Goal: Task Accomplishment & Management: Use online tool/utility

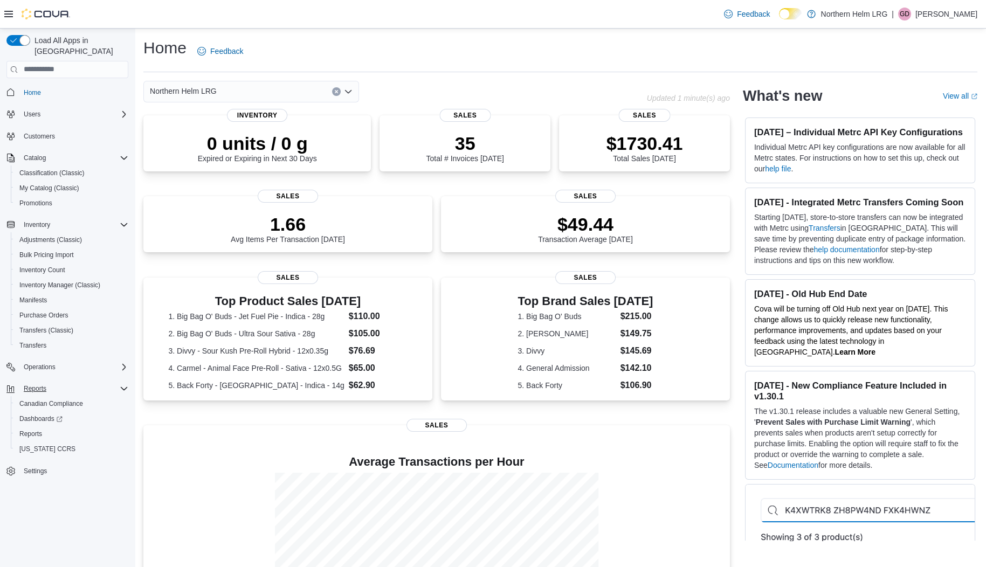
click at [121, 384] on icon "Complex example" at bounding box center [124, 388] width 9 height 9
click at [32, 430] on span "Reports" at bounding box center [30, 434] width 23 height 9
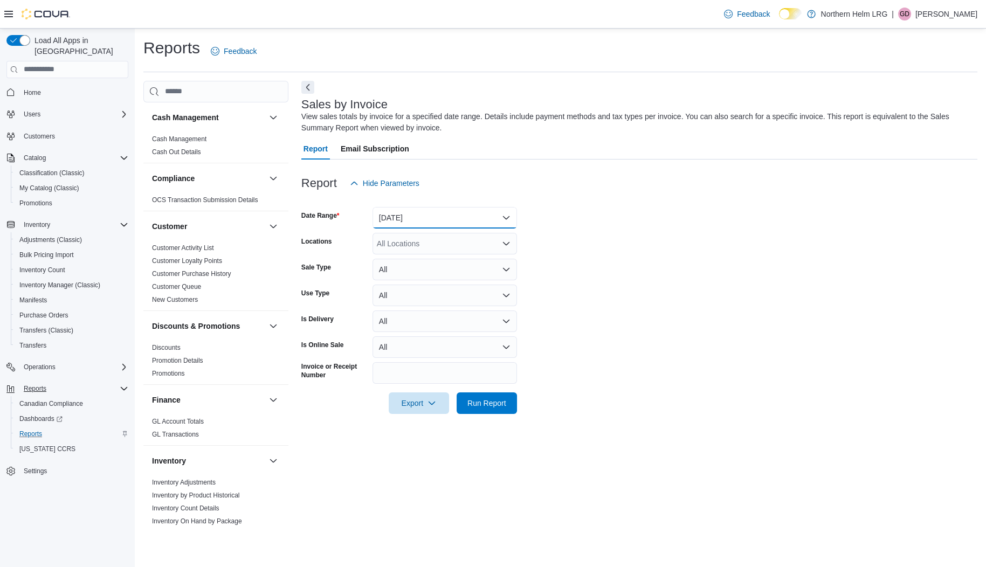
click at [507, 222] on button "Yesterday" at bounding box center [445, 218] width 144 height 22
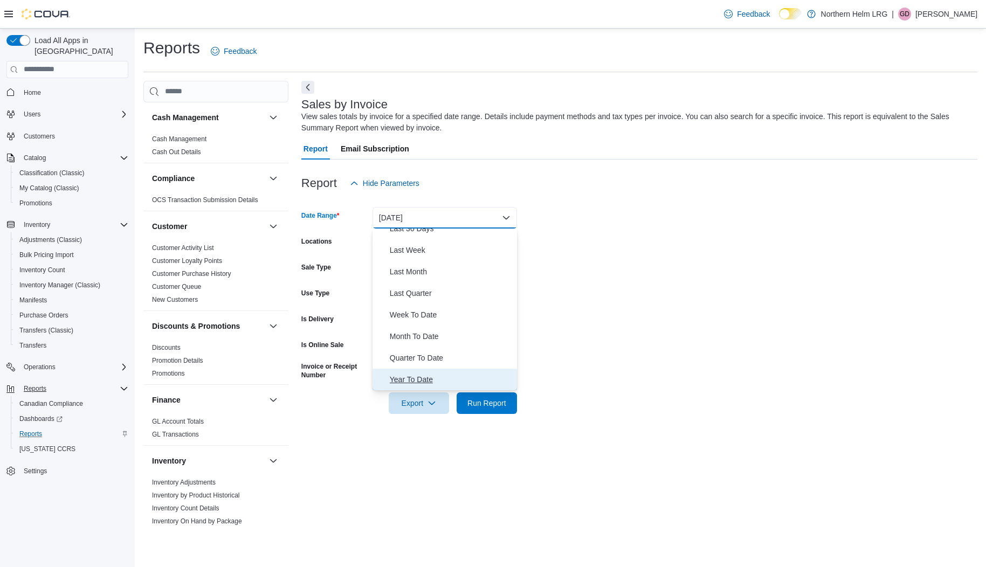
click at [412, 380] on span "Year To Date" at bounding box center [451, 379] width 123 height 13
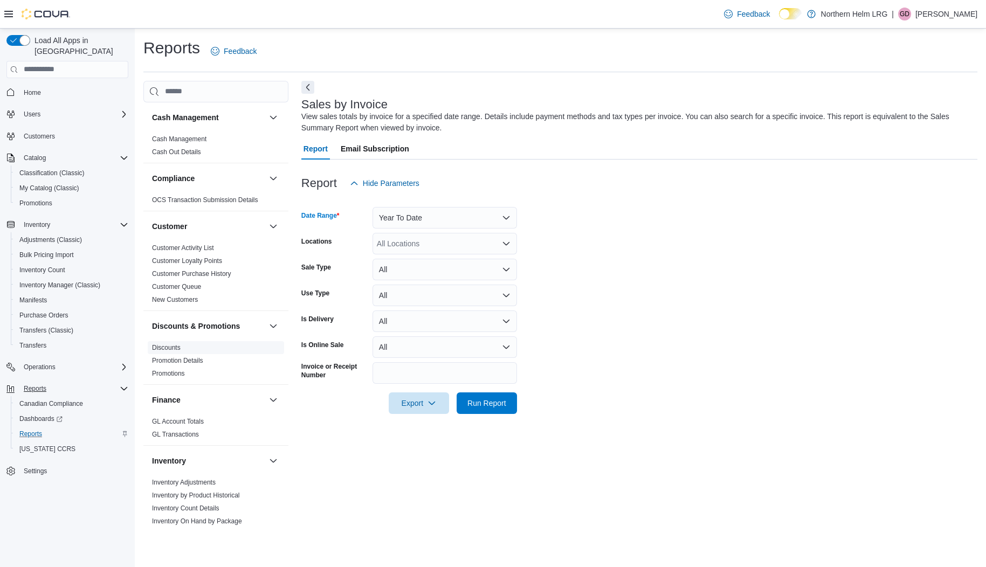
click at [170, 350] on link "Discounts" at bounding box center [166, 348] width 29 height 8
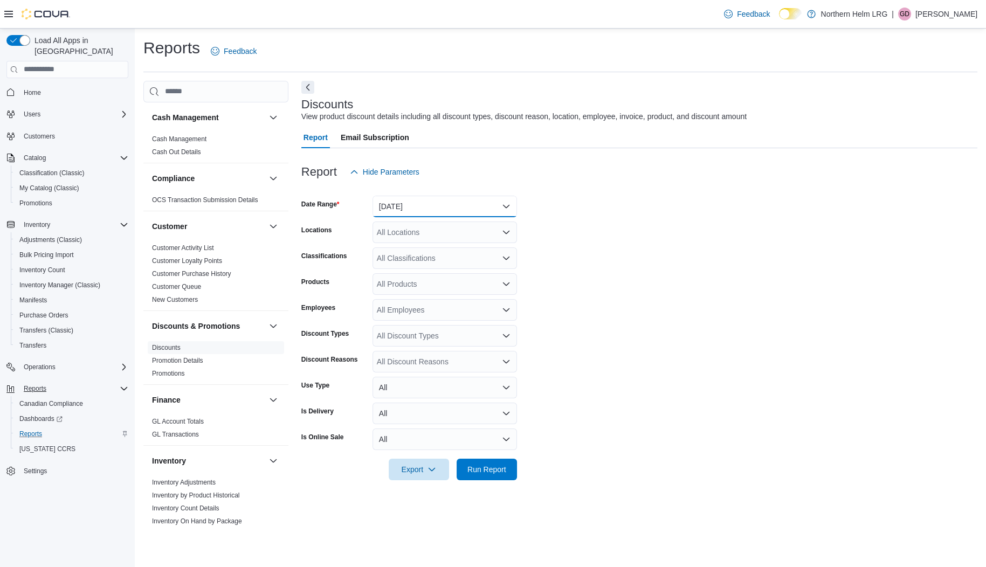
click at [508, 209] on button "Yesterday" at bounding box center [445, 207] width 144 height 22
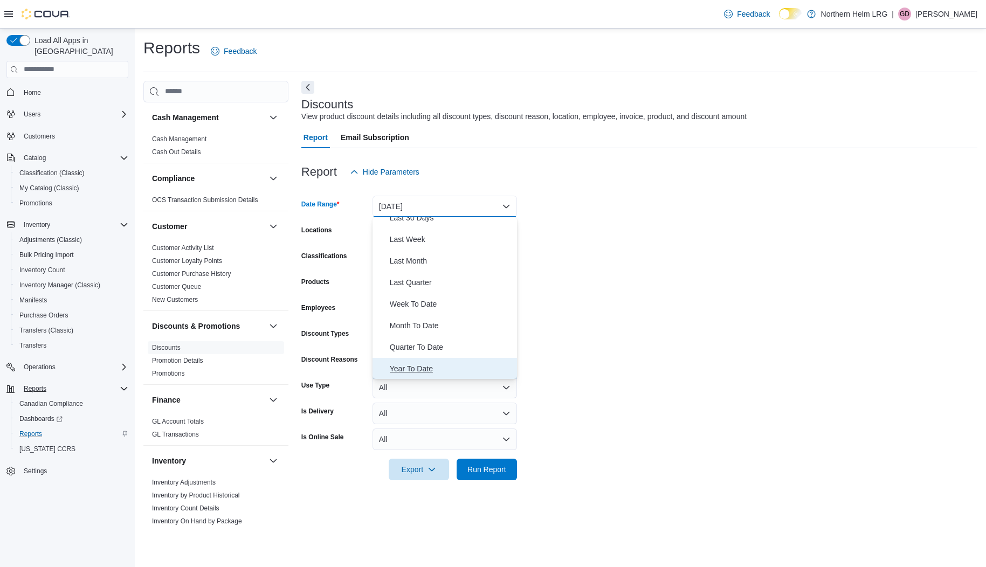
click at [412, 368] on span "Year To Date" at bounding box center [451, 368] width 123 height 13
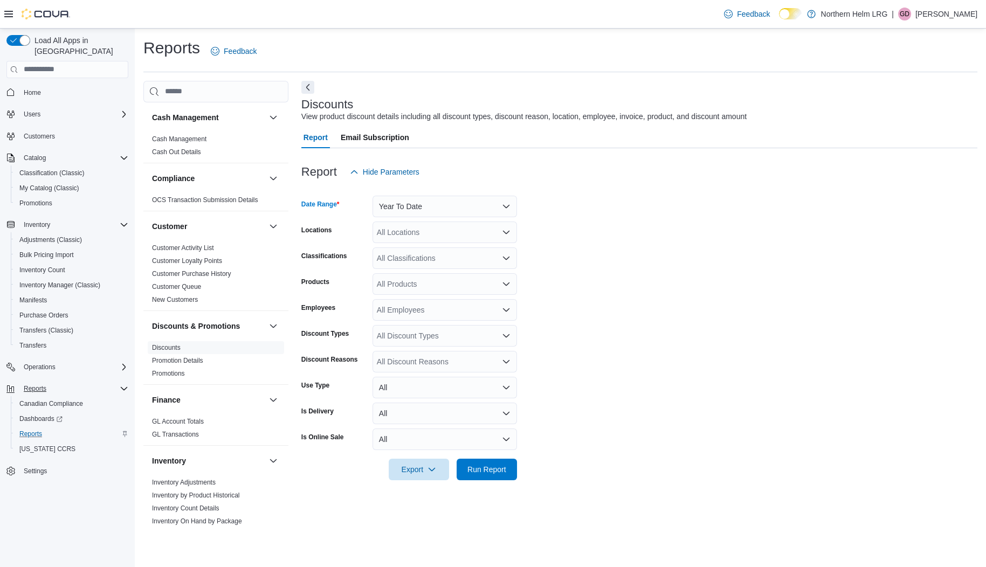
click at [510, 233] on div "All Locations" at bounding box center [445, 233] width 144 height 22
click at [449, 250] on span "Northern Helm LRG" at bounding box center [423, 250] width 67 height 11
click at [639, 293] on form "Date Range Year To Date Locations Northern Helm LRG Classifications All Classif…" at bounding box center [639, 332] width 676 height 298
click at [481, 471] on span "Run Report" at bounding box center [486, 469] width 39 height 11
click at [701, 313] on form "Date Range Year To Date Locations Northern Helm LRG Classifications All Classif…" at bounding box center [639, 332] width 676 height 298
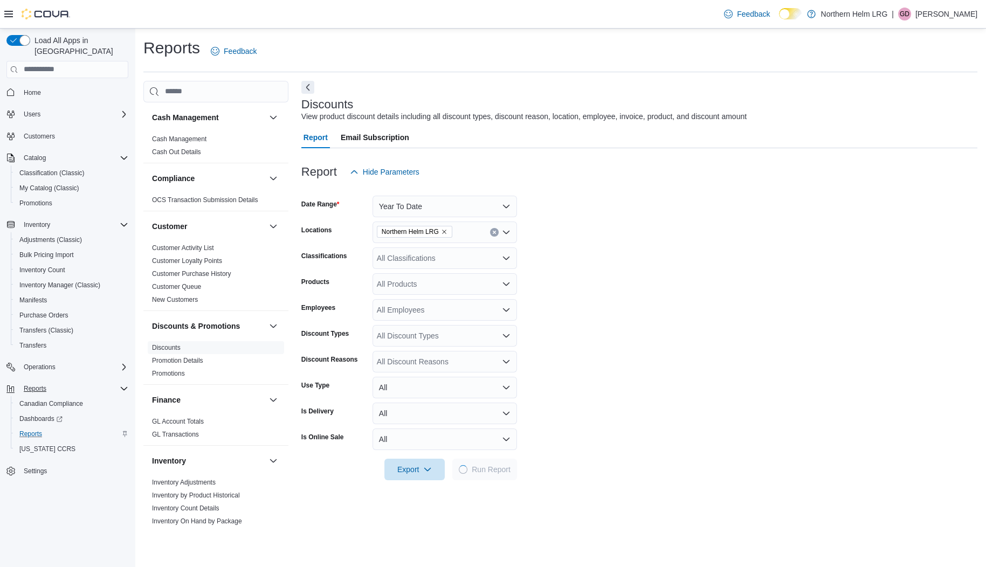
click at [701, 313] on form "Date Range Year To Date Locations Northern Helm LRG Classifications All Classif…" at bounding box center [639, 332] width 676 height 298
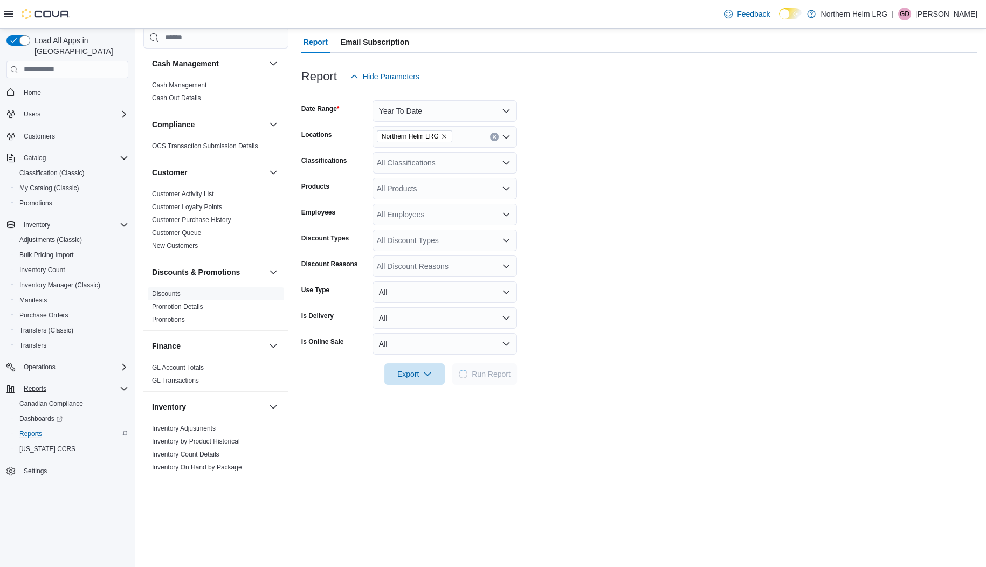
scroll to position [97, 0]
click at [748, 222] on form "Date Range Year To Date Locations Northern Helm LRG Classifications All Classif…" at bounding box center [639, 235] width 676 height 298
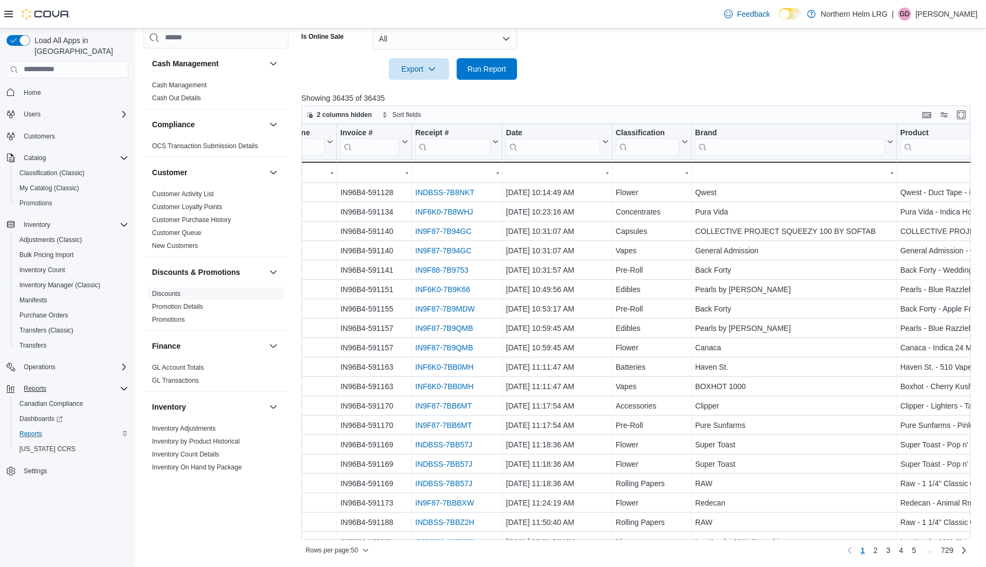
scroll to position [0, 1148]
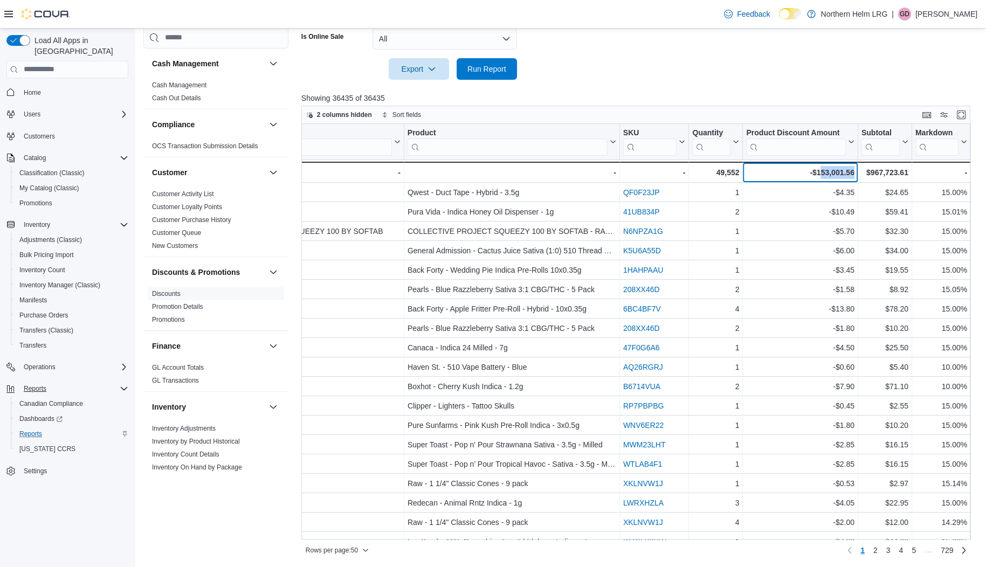
drag, startPoint x: 812, startPoint y: 170, endPoint x: 855, endPoint y: 170, distance: 42.6
click at [855, 170] on div "-$153,001.56 - Product Discount Amount, column 15, row 51" at bounding box center [800, 172] width 115 height 21
click at [804, 171] on div "-$153,001.56" at bounding box center [800, 172] width 108 height 13
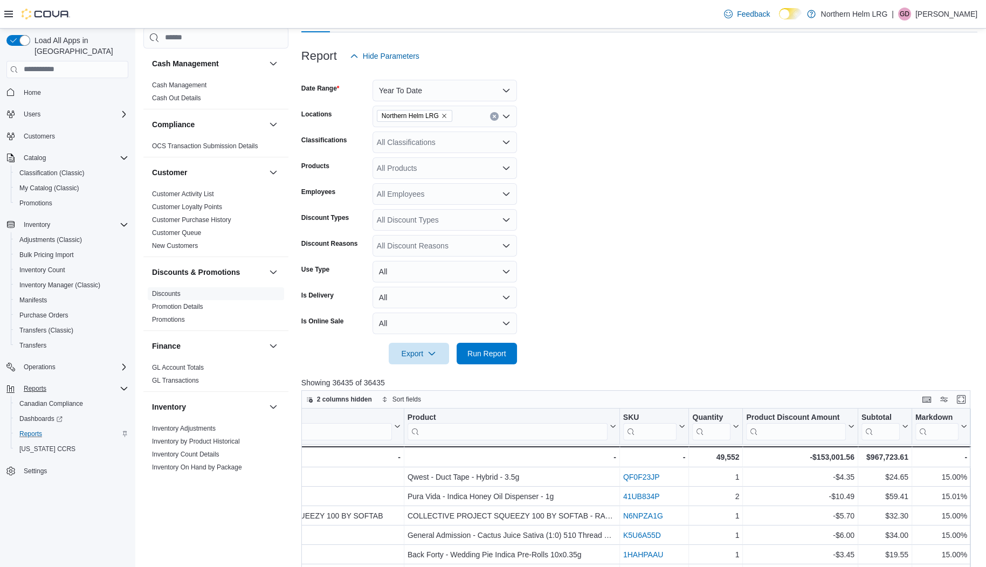
scroll to position [113, 0]
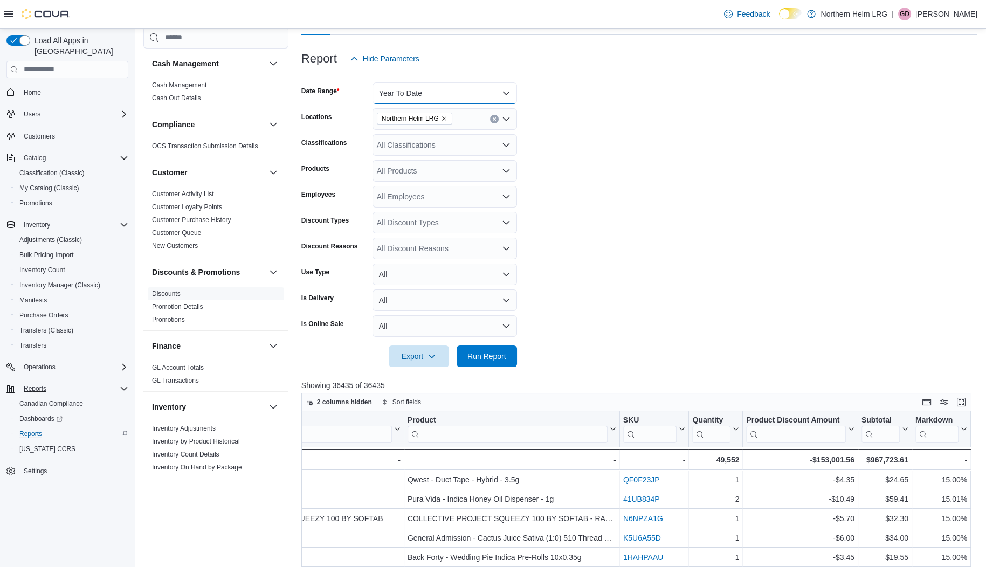
click at [506, 90] on button "Year To Date" at bounding box center [445, 93] width 144 height 22
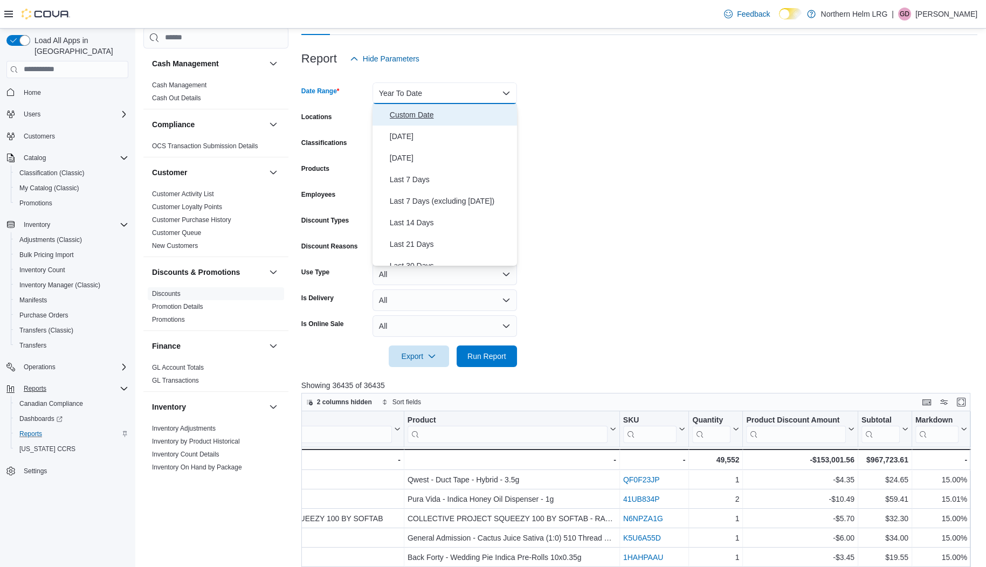
click at [417, 114] on span "Custom Date" at bounding box center [451, 114] width 123 height 13
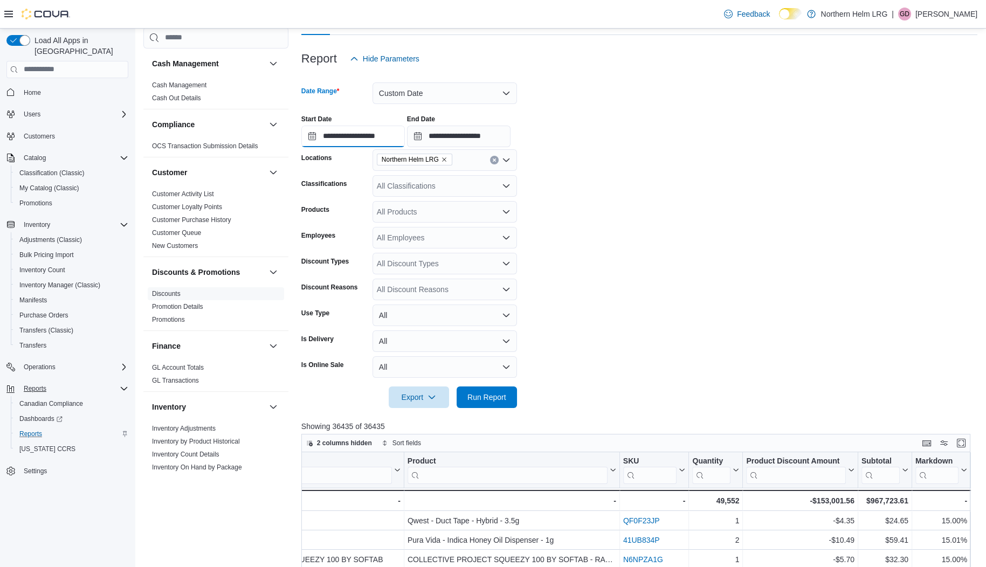
click at [360, 136] on input "**********" at bounding box center [353, 137] width 104 height 22
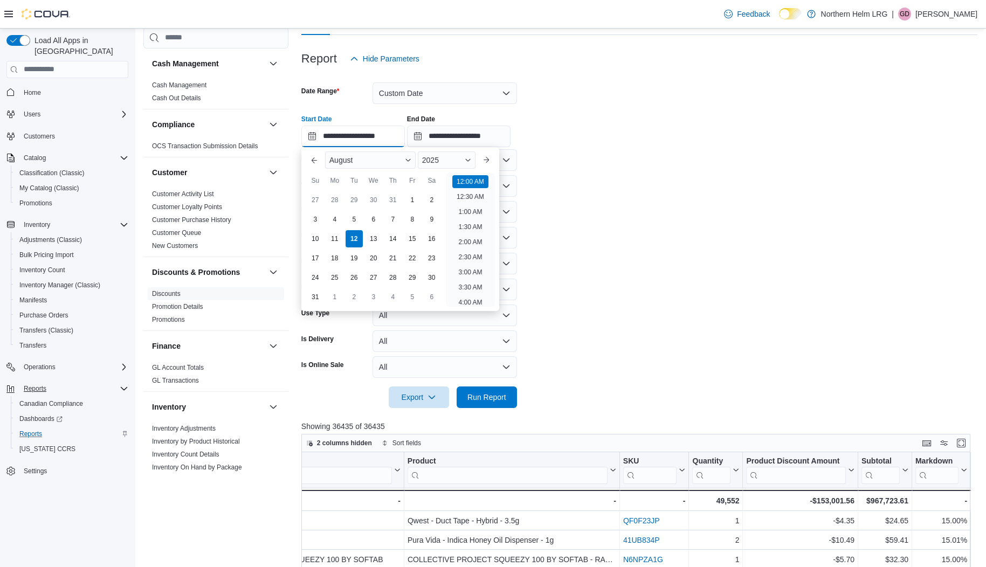
scroll to position [33, 0]
click at [331, 135] on input "**********" at bounding box center [353, 137] width 104 height 22
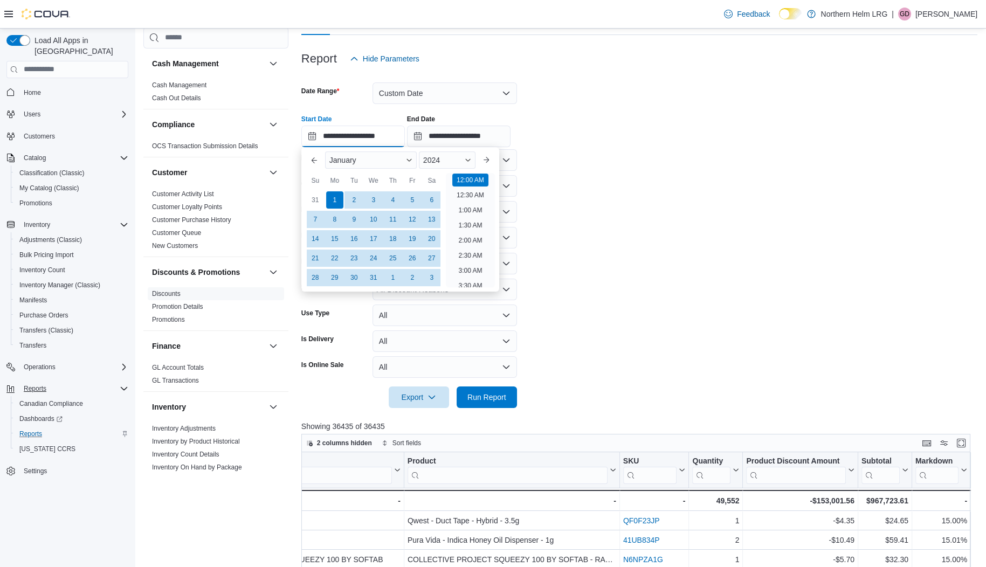
type input "**********"
click at [456, 141] on input "**********" at bounding box center [459, 137] width 104 height 22
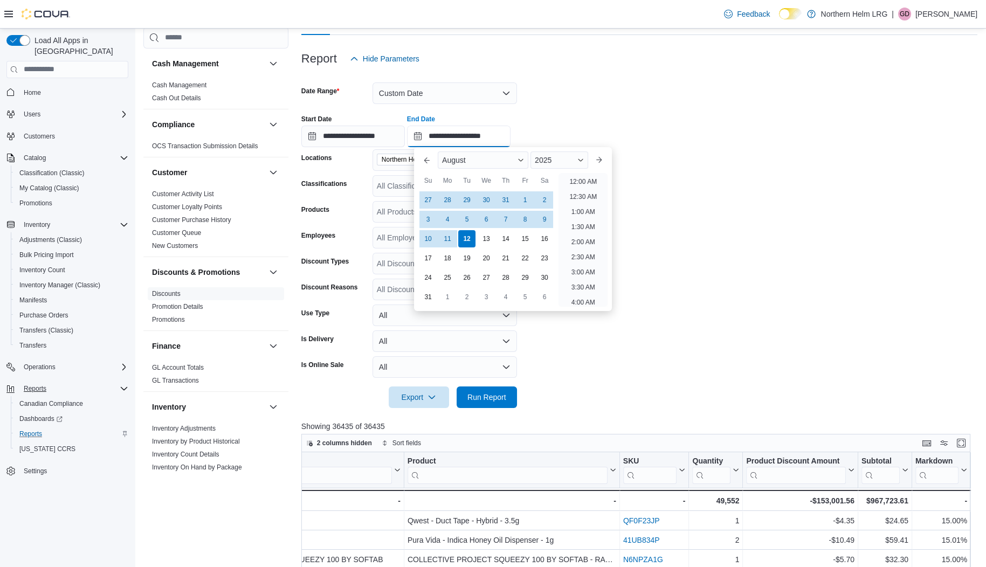
scroll to position [593, 0]
click at [479, 133] on input "**********" at bounding box center [459, 137] width 104 height 22
click at [472, 136] on input "**********" at bounding box center [459, 137] width 104 height 22
type input "**********"
click at [586, 121] on div "**********" at bounding box center [639, 126] width 676 height 41
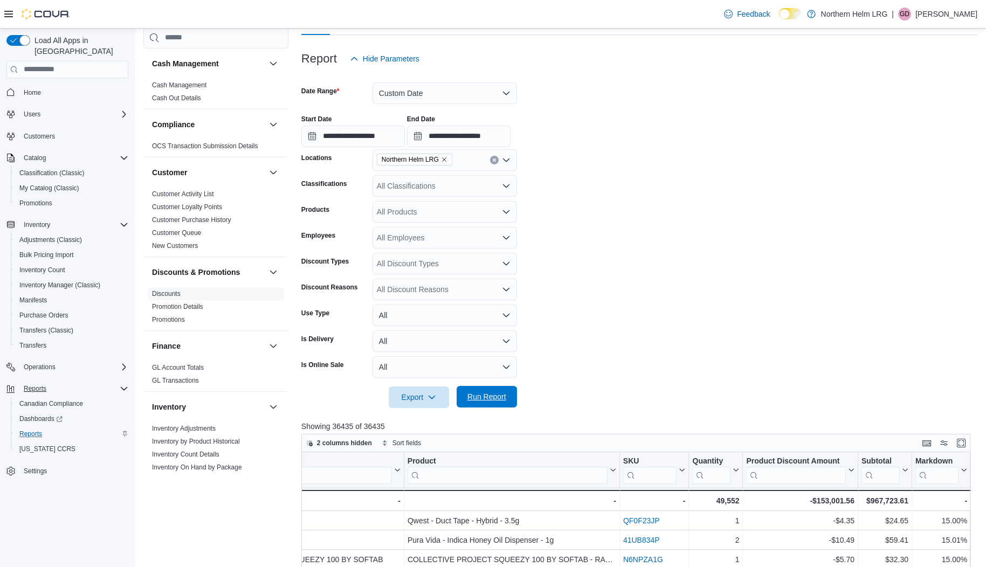
click at [485, 402] on span "Run Report" at bounding box center [486, 397] width 47 height 22
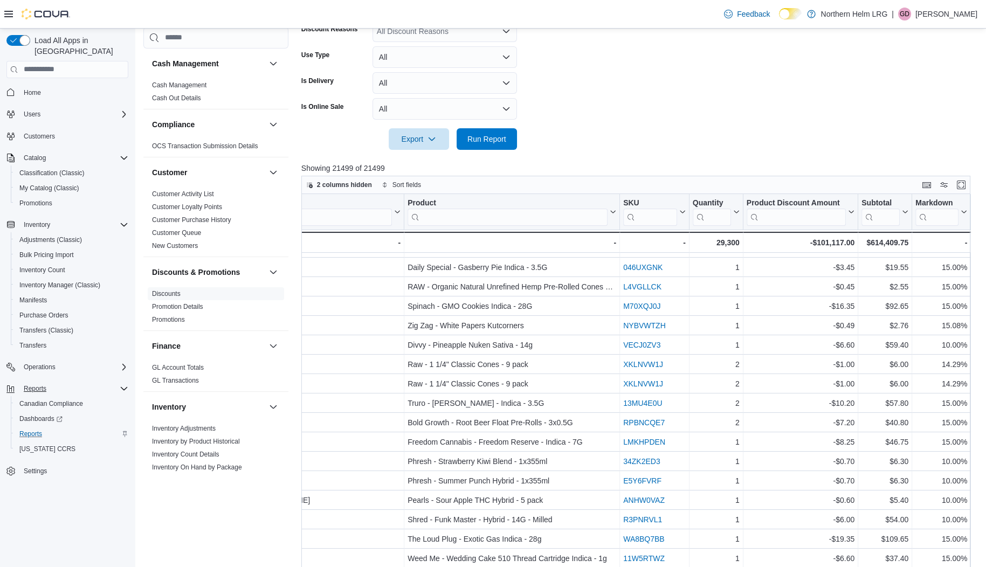
scroll to position [0, 1131]
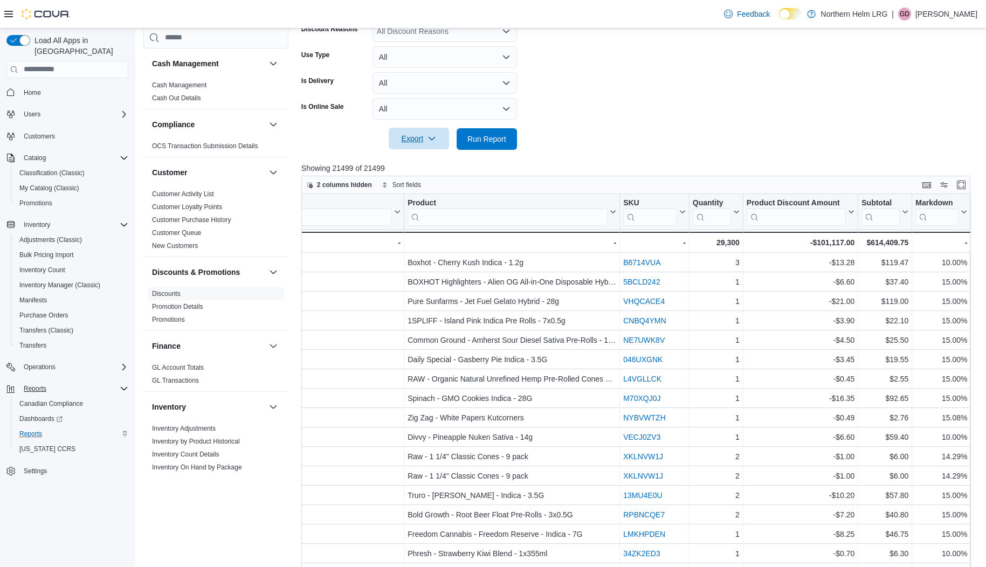
click at [432, 138] on icon "button" at bounding box center [432, 138] width 9 height 9
click at [435, 159] on span "Export to Excel" at bounding box center [419, 160] width 49 height 9
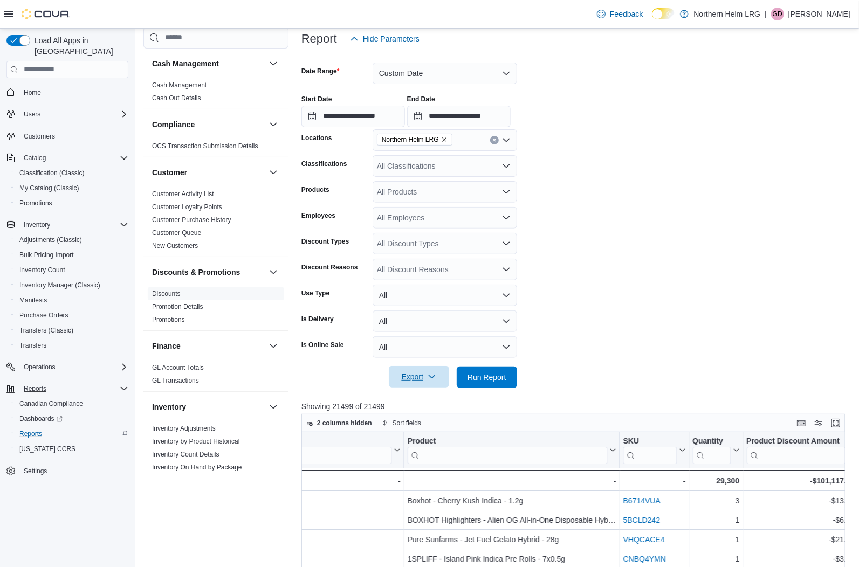
scroll to position [82, 0]
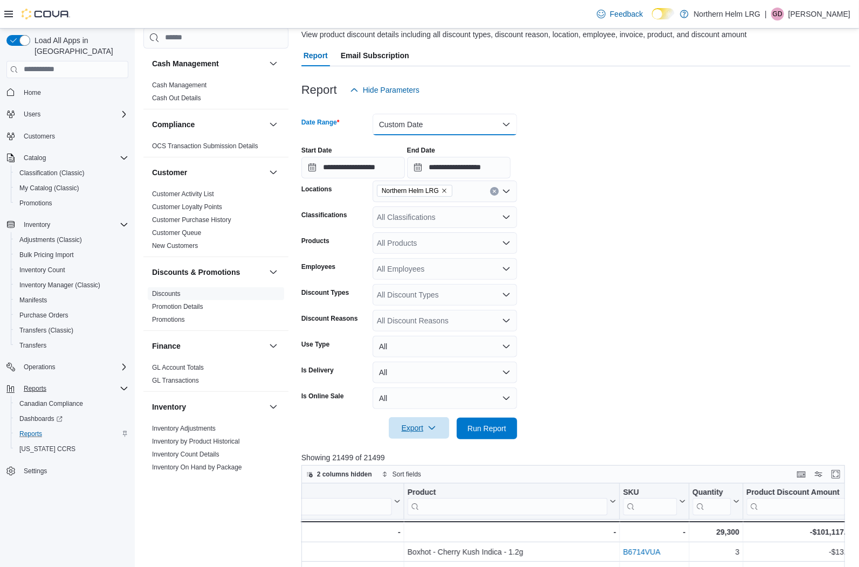
click at [387, 127] on button "Custom Date" at bounding box center [445, 125] width 144 height 22
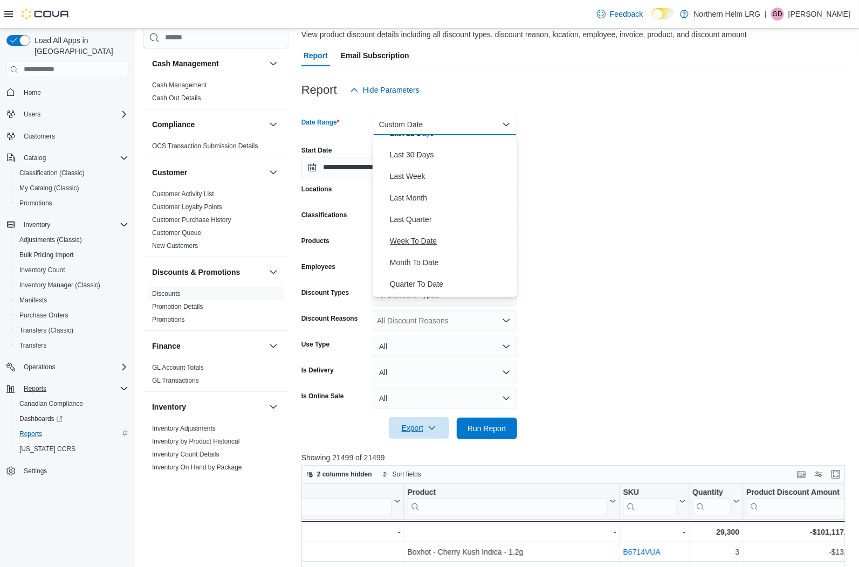
scroll to position [161, 0]
click at [407, 286] on span "Year To Date" at bounding box center [451, 286] width 123 height 13
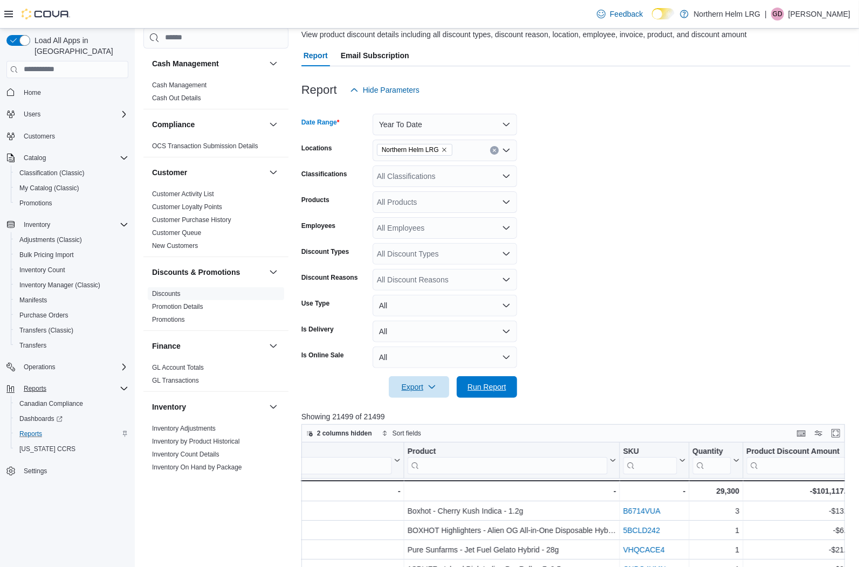
click at [477, 387] on span "Run Report" at bounding box center [486, 387] width 39 height 11
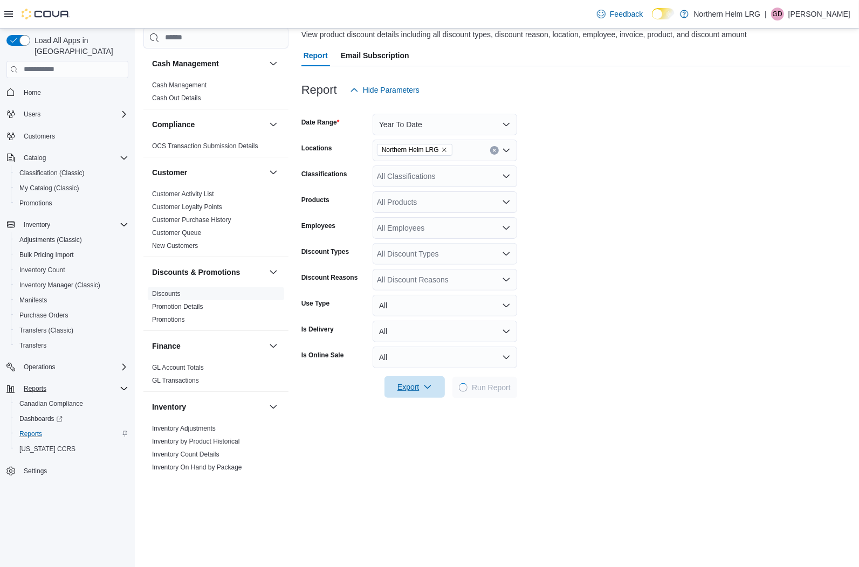
click at [811, 126] on form "Date Range Year To Date Locations Northern Helm LRG Classifications All Classif…" at bounding box center [575, 250] width 549 height 298
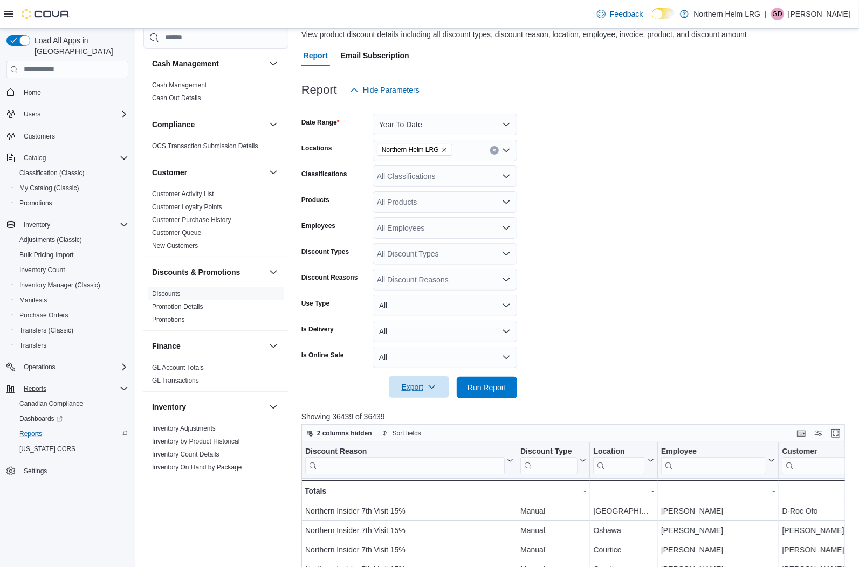
click at [435, 385] on icon "button" at bounding box center [432, 387] width 9 height 9
click at [426, 411] on span "Export to Excel" at bounding box center [419, 408] width 49 height 9
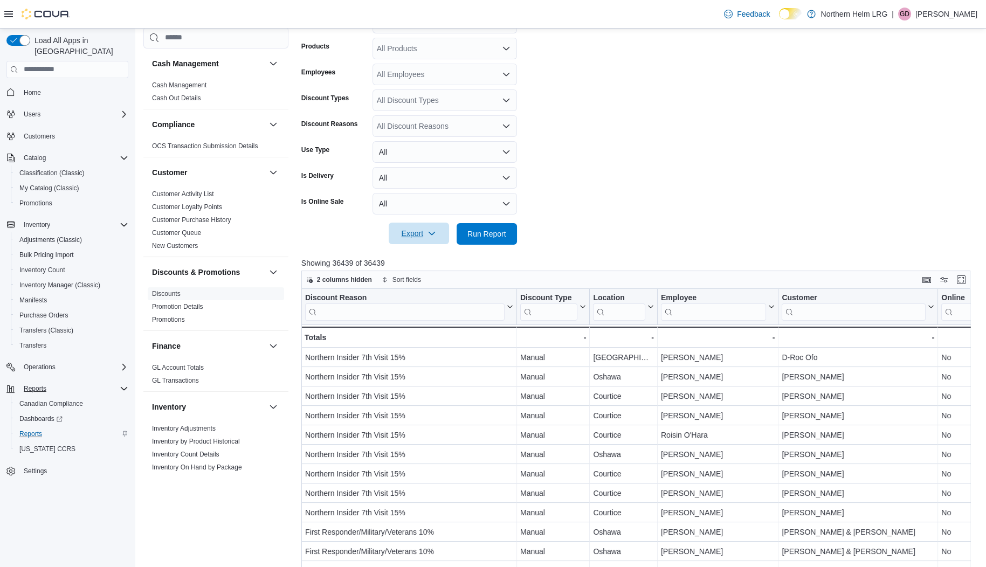
scroll to position [252, 0]
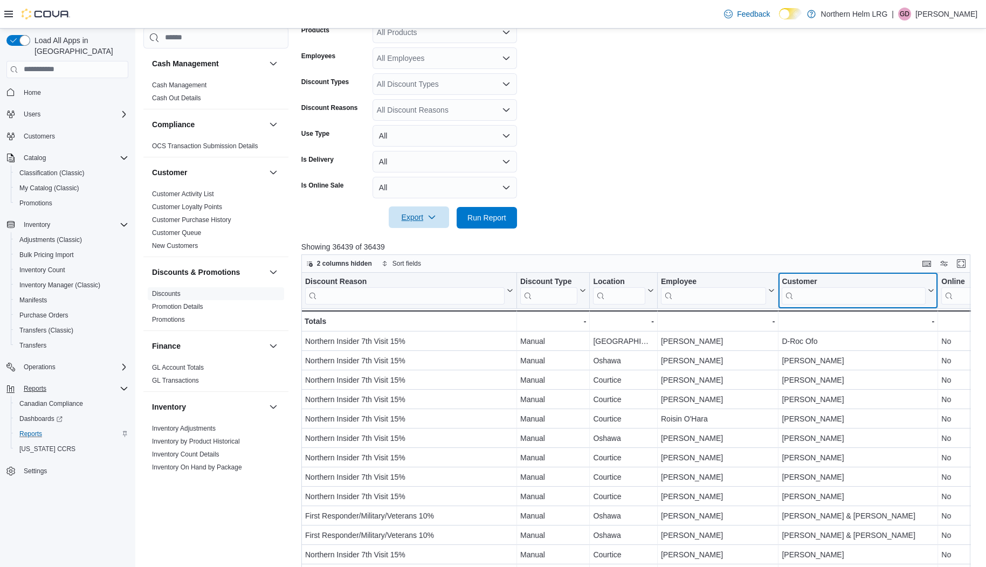
click at [808, 287] on input "search" at bounding box center [854, 295] width 144 height 17
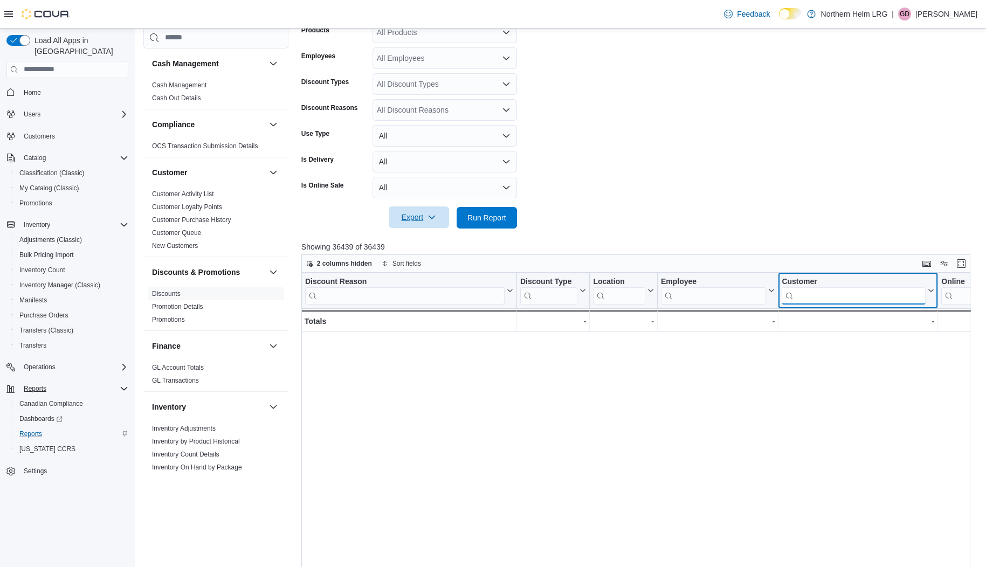
scroll to position [0, 1148]
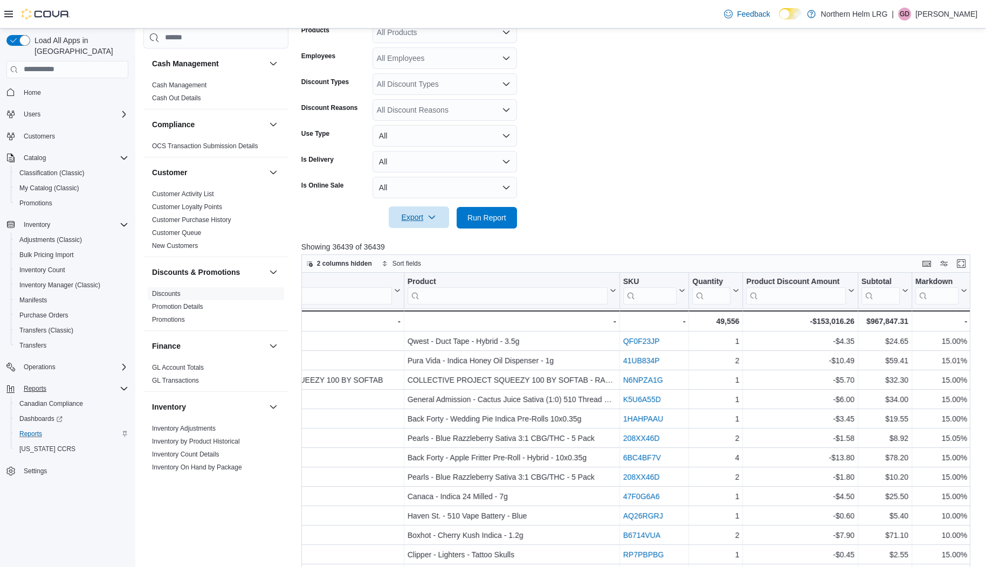
click at [753, 164] on form "Date Range Year To Date Locations Northern Helm LRG Classifications All Classif…" at bounding box center [639, 80] width 676 height 298
